Goal: Task Accomplishment & Management: Complete application form

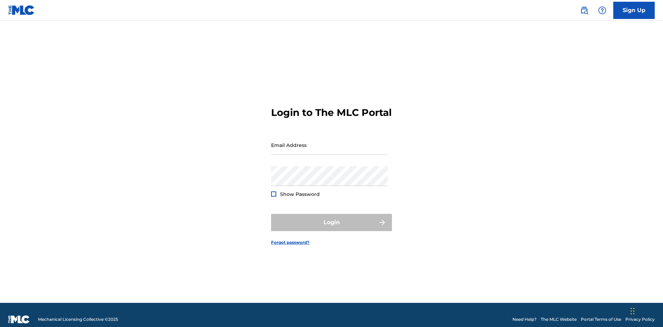
scroll to position [9, 0]
click at [634, 10] on link "Sign Up" at bounding box center [633, 10] width 41 height 17
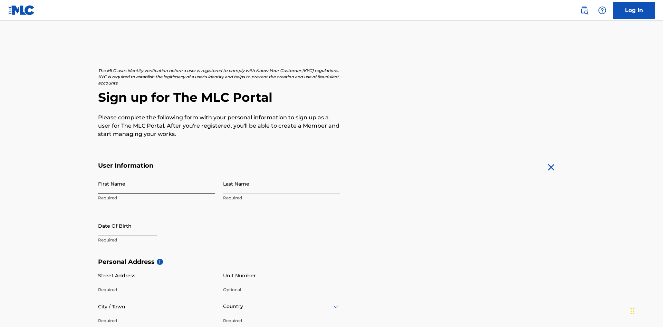
click at [156, 174] on input "First Name" at bounding box center [156, 184] width 117 height 20
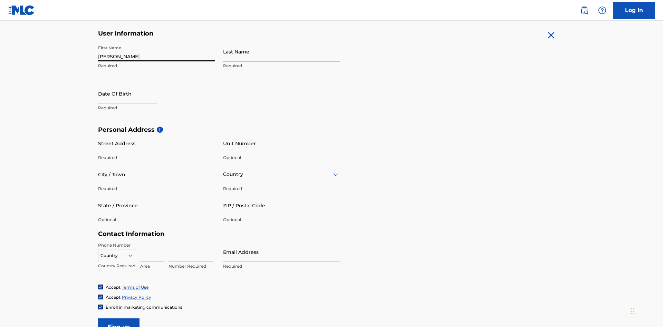
type input "Nicole"
click at [282, 51] on input "Last Name" at bounding box center [281, 52] width 117 height 20
type input "Ribble"
click at [133, 84] on input "text" at bounding box center [127, 94] width 59 height 20
select select "8"
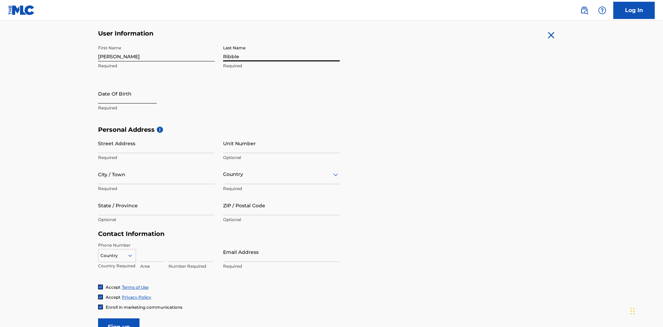
select select "2025"
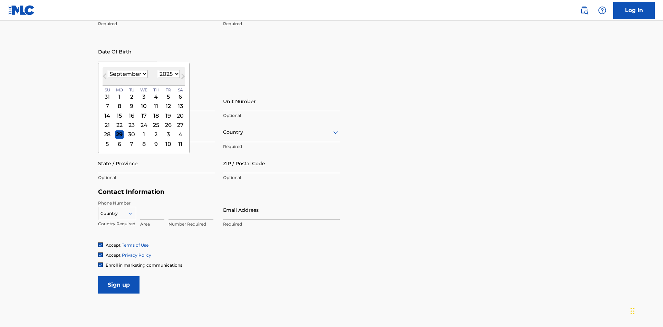
click at [127, 74] on select "January February March April May June July August September October November De…" at bounding box center [128, 74] width 40 height 8
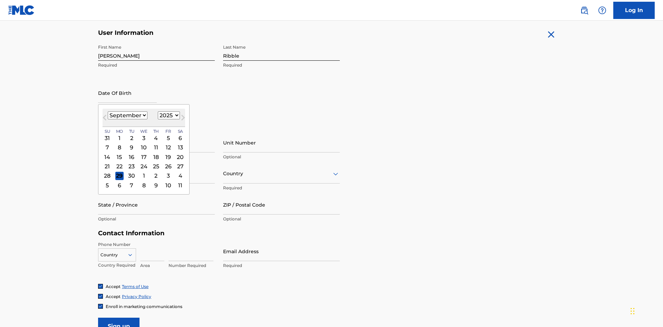
select select "0"
click at [168, 115] on select "1900 1901 1902 1903 1904 1905 1906 1907 1908 1909 1910 1911 1912 1913 1914 1915…" at bounding box center [169, 116] width 22 height 8
select select "1985"
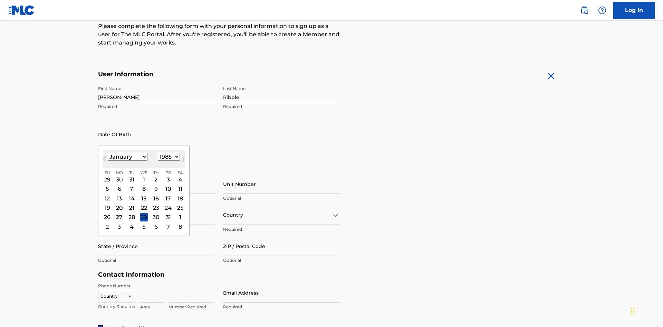
click at [168, 157] on select "1900 1901 1902 1903 1904 1905 1906 1907 1908 1909 1910 1911 1912 1913 1914 1915…" at bounding box center [169, 157] width 22 height 8
click at [131, 185] on div "8" at bounding box center [131, 189] width 8 height 8
type input "January 8 1985"
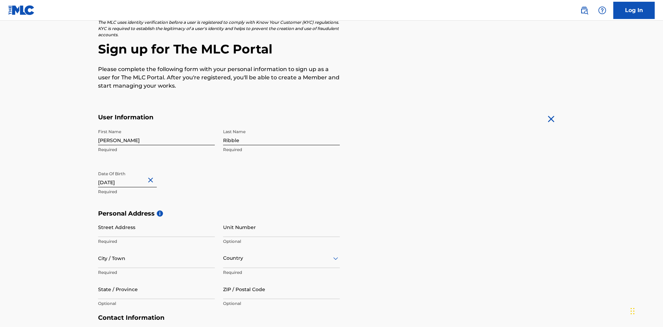
scroll to position [213, 0]
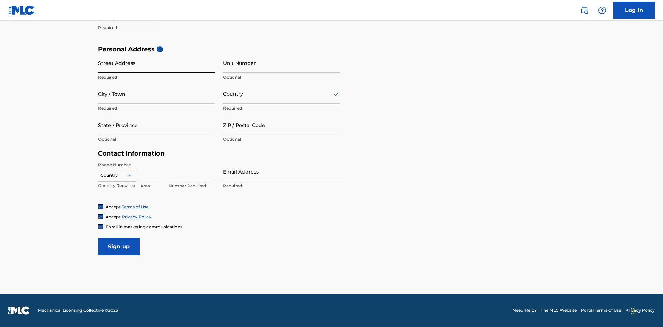
click at [156, 63] on input "Street Address" at bounding box center [156, 63] width 117 height 20
type input "9909 Elks Run Rd"
click at [156, 94] on input "City / Town" at bounding box center [156, 94] width 117 height 20
type input "Roseville"
click at [223, 94] on input "text" at bounding box center [223, 94] width 1 height 7
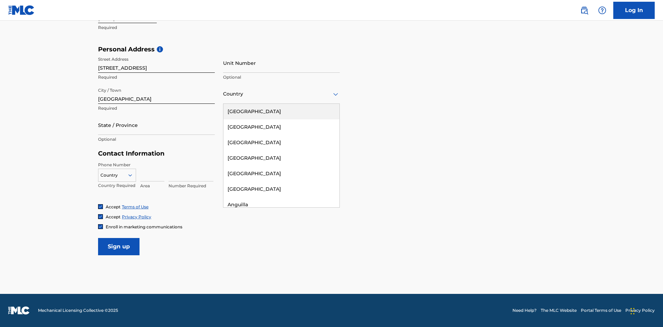
click at [282, 112] on div "United States" at bounding box center [281, 112] width 116 height 16
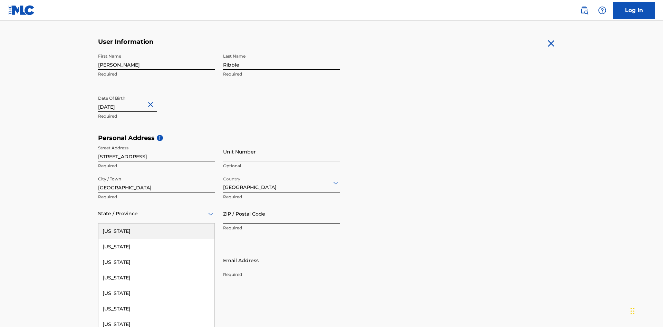
click at [282, 204] on input "ZIP / Postal Code" at bounding box center [281, 214] width 117 height 20
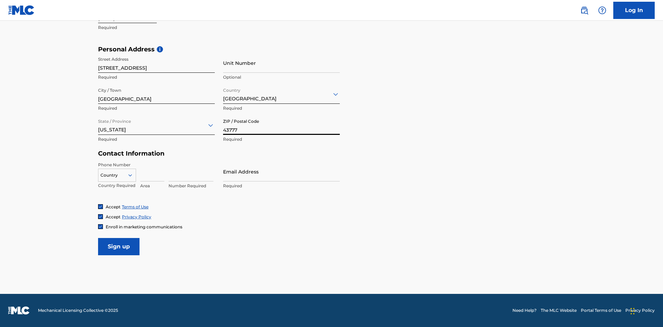
type input "43777"
click at [133, 175] on icon at bounding box center [130, 175] width 6 height 6
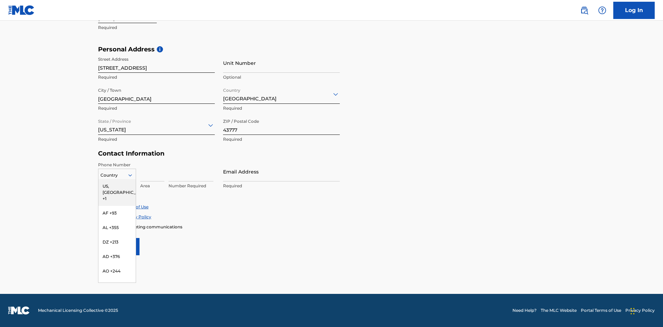
click at [117, 186] on div "US, [GEOGRAPHIC_DATA] +1" at bounding box center [116, 192] width 37 height 27
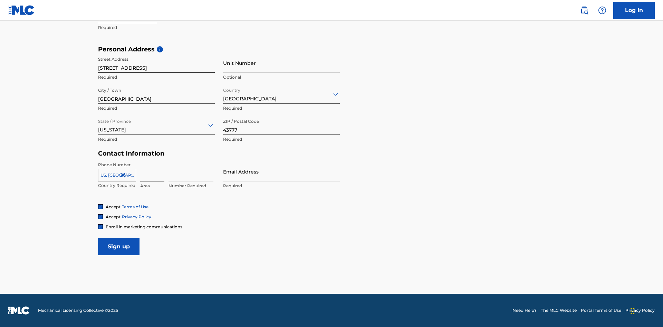
click at [152, 172] on input at bounding box center [152, 172] width 24 height 20
type input "740"
click at [191, 172] on input at bounding box center [191, 172] width 45 height 20
type input "8086351"
click at [282, 172] on input "Email Address" at bounding box center [281, 172] width 117 height 20
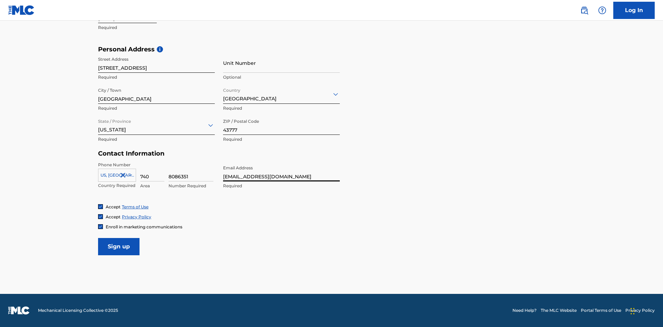
scroll to position [0, 19]
type input "[EMAIL_ADDRESS][DOMAIN_NAME]"
click at [119, 247] on input "Sign up" at bounding box center [118, 246] width 41 height 17
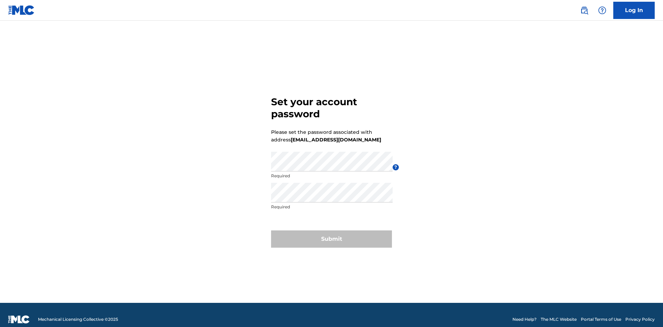
scroll to position [9, 0]
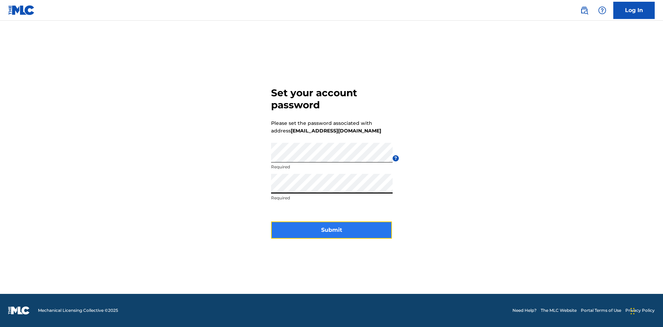
click at [332, 235] on button "Submit" at bounding box center [331, 230] width 121 height 17
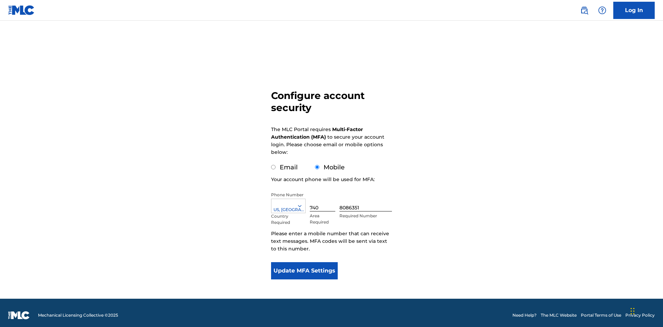
scroll to position [7, 0]
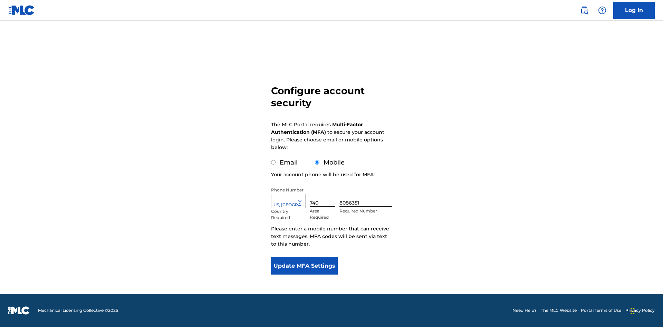
click at [274, 163] on input "Email" at bounding box center [273, 162] width 4 height 4
radio input "true"
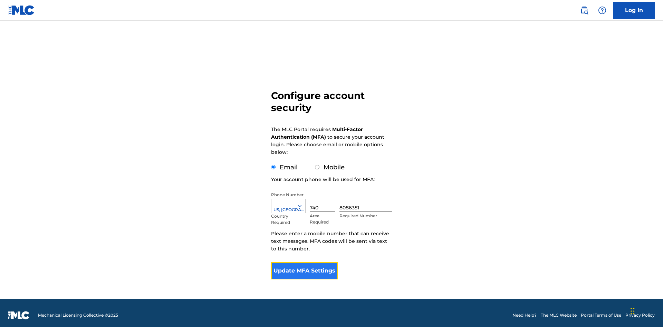
click at [304, 263] on button "Update MFA Settings" at bounding box center [304, 271] width 67 height 17
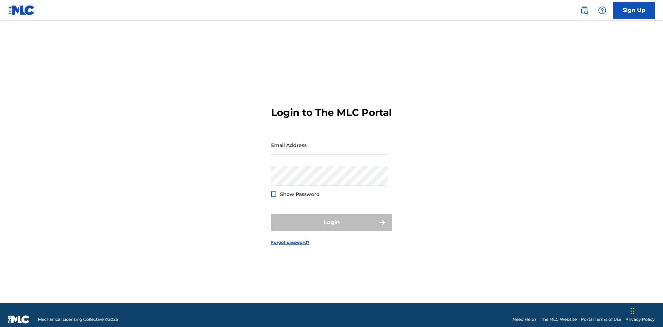
scroll to position [9, 0]
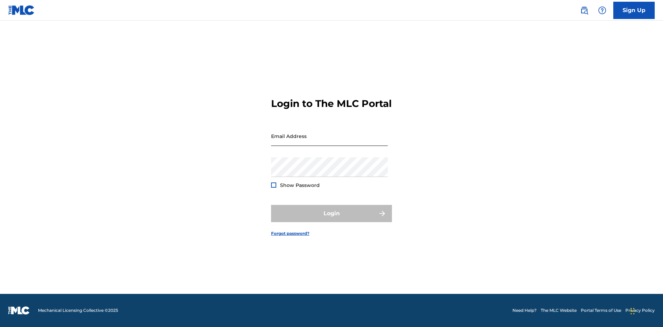
click at [330, 142] on input "Email Address" at bounding box center [329, 136] width 117 height 20
type input "8e08b0df-07f4-4d01-9499-8f821e6788e7@mailslurp.biz"
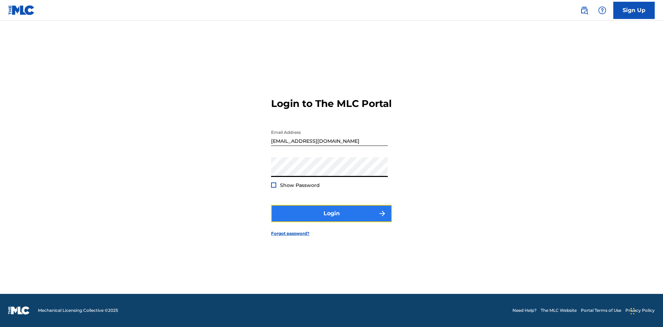
click at [332, 220] on button "Login" at bounding box center [331, 213] width 121 height 17
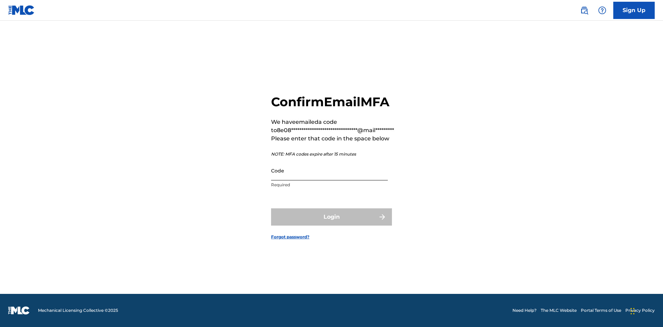
click at [330, 171] on input "Code" at bounding box center [329, 171] width 117 height 20
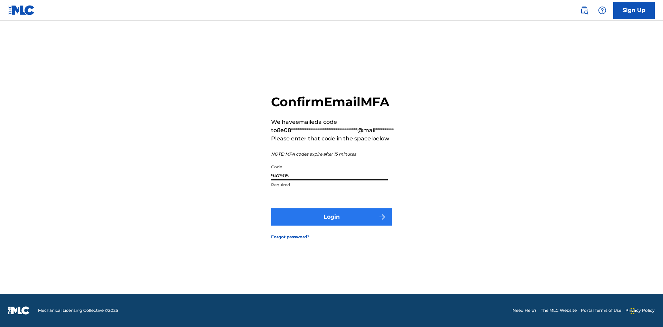
type input "947905"
click at [332, 217] on button "Login" at bounding box center [331, 217] width 121 height 17
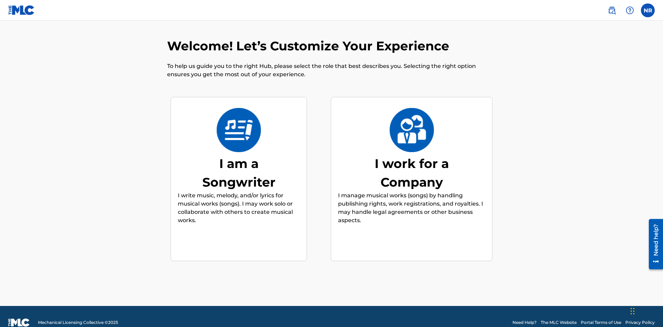
click at [239, 161] on div "I am a Songwriter" at bounding box center [239, 172] width 104 height 37
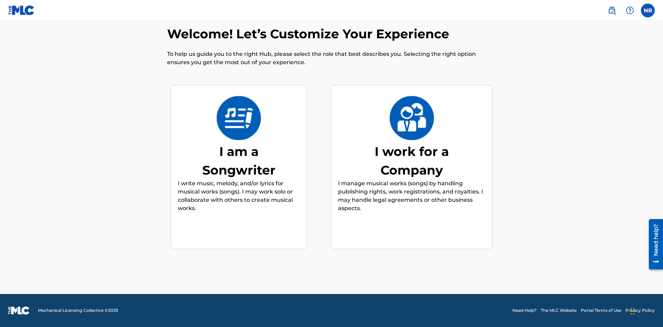
scroll to position [77, 0]
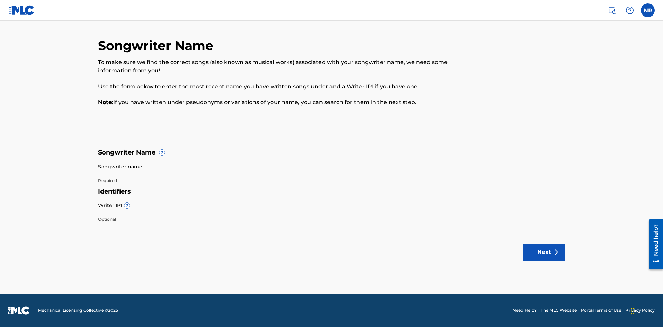
click at [156, 166] on input "Songwriter name" at bounding box center [156, 167] width 117 height 20
type input "lYWqTGAoBjk5dbctMy2cBvY9W xKhoeaAInpOzfuQ5X1VAeBKDf"
click at [156, 205] on input "Writer IPI ?" at bounding box center [156, 206] width 117 height 20
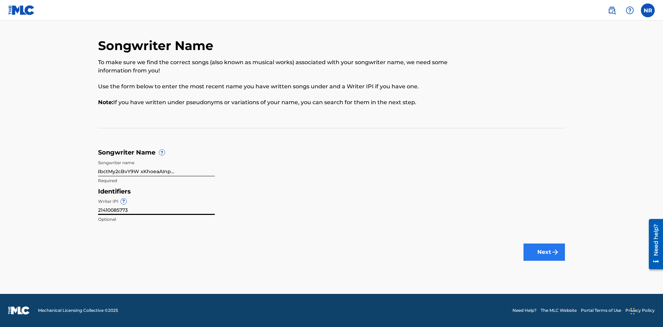
type input "21410085773"
click at [544, 253] on button "Next" at bounding box center [544, 252] width 41 height 17
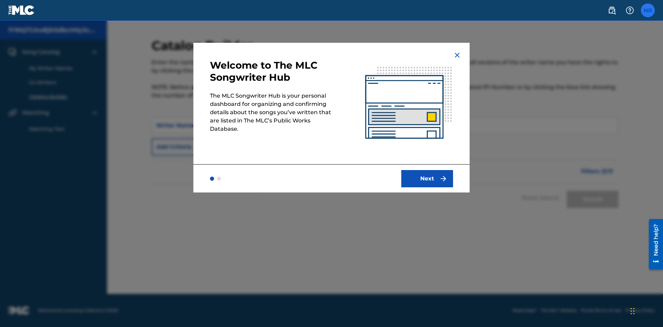
click at [648, 10] on label at bounding box center [648, 10] width 14 height 14
click at [648, 10] on input "NR Nicole Ribble 8e08b0df-07f4-4d01-9499-8f821e6788e7@mailslurp.biz Notificatio…" at bounding box center [648, 10] width 0 height 0
